Goal: Register for event/course

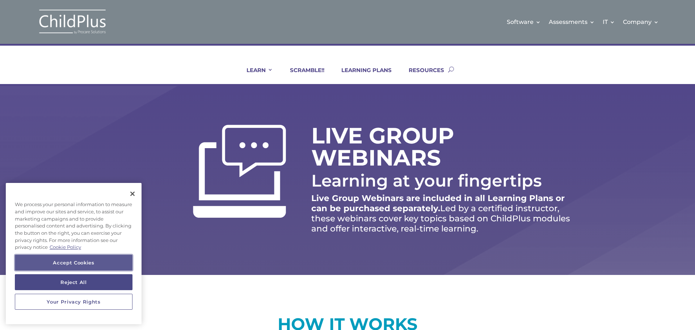
click at [100, 262] on button "Accept Cookies" at bounding box center [74, 262] width 118 height 16
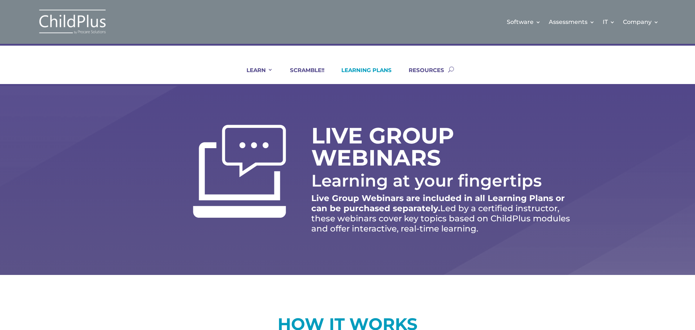
click at [368, 68] on link "LEARNING PLANS" at bounding box center [361, 75] width 59 height 17
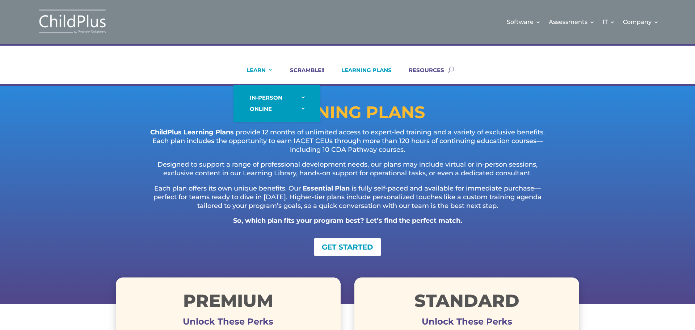
click at [244, 73] on link "LEARN" at bounding box center [254, 75] width 35 height 17
click at [248, 68] on link "LEARN" at bounding box center [254, 75] width 35 height 17
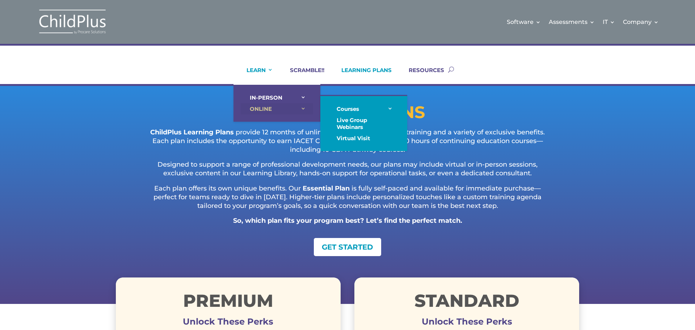
click at [259, 109] on link "ONLINE" at bounding box center [277, 108] width 72 height 11
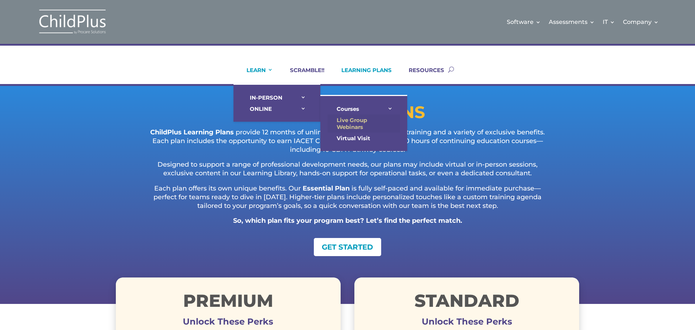
click at [358, 123] on link "Live Group Webinars" at bounding box center [364, 123] width 72 height 18
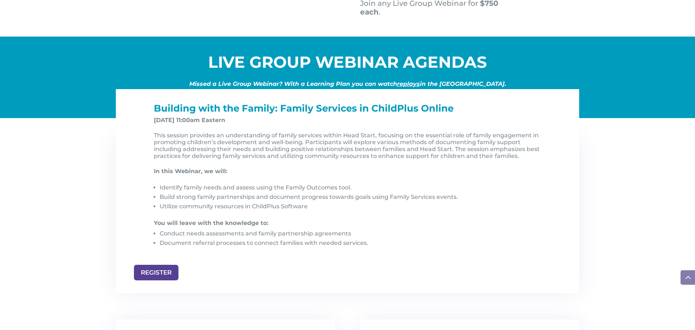
scroll to position [695, 0]
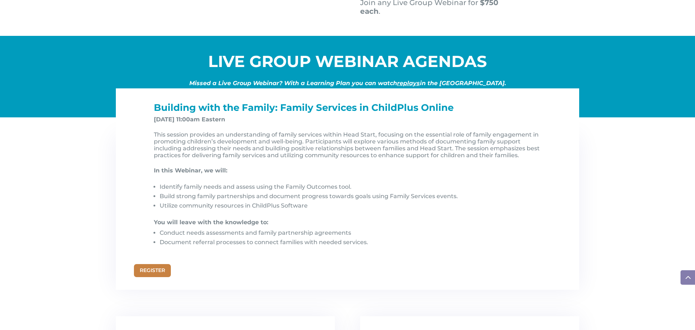
drag, startPoint x: 532, startPoint y: 70, endPoint x: 156, endPoint y: 277, distance: 429.3
click at [156, 277] on link "REGISTER" at bounding box center [152, 270] width 37 height 13
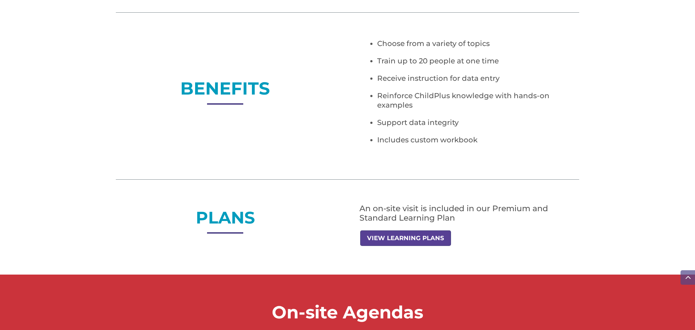
scroll to position [492, 0]
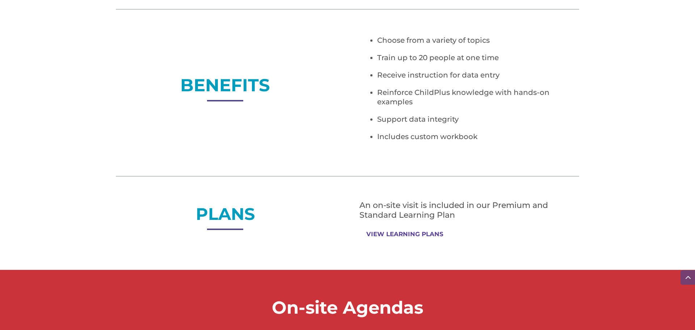
click at [381, 234] on link "VIEW LEARNING PLANS" at bounding box center [404, 234] width 89 height 14
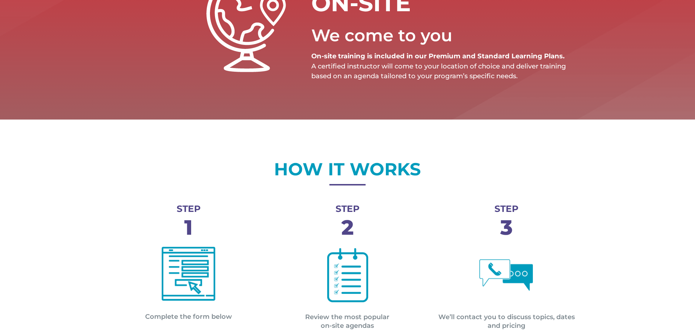
scroll to position [0, 0]
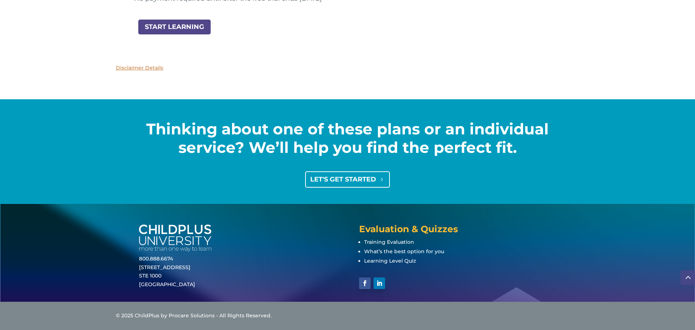
scroll to position [952, 0]
click at [353, 185] on link "LET'S GET STARTED" at bounding box center [347, 179] width 85 height 16
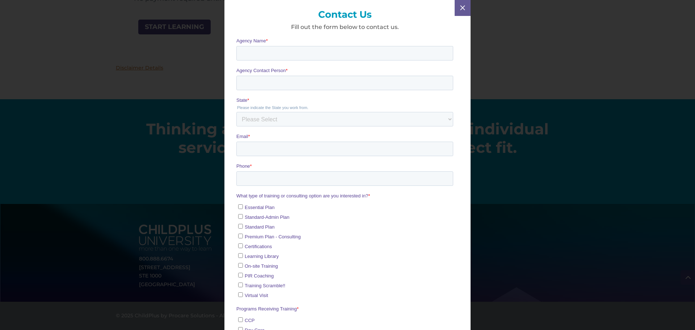
scroll to position [0, 0]
click at [461, 6] on span "M" at bounding box center [462, 8] width 10 height 10
